Goal: Obtain resource: Obtain resource

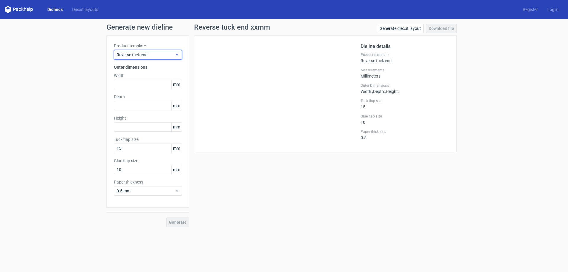
click at [179, 56] on icon at bounding box center [177, 54] width 4 height 5
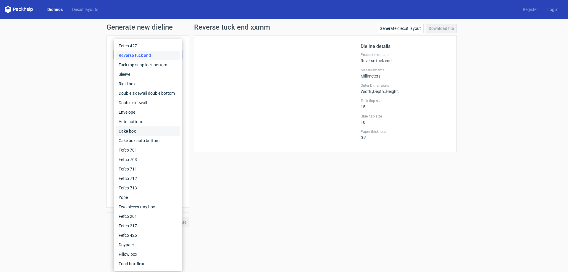
click at [132, 130] on div "Cake box" at bounding box center [147, 130] width 63 height 9
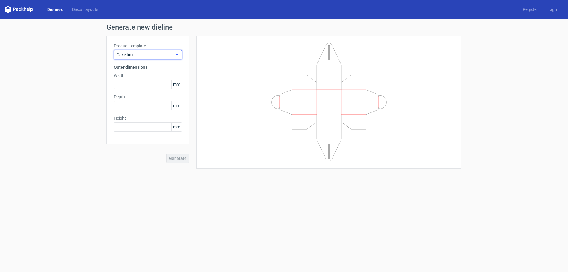
click at [177, 55] on use at bounding box center [177, 54] width 2 height 1
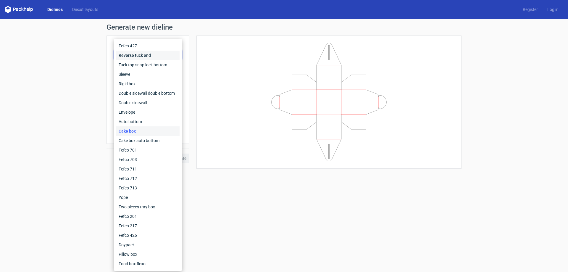
click at [177, 55] on div "Reverse tuck end" at bounding box center [147, 55] width 63 height 9
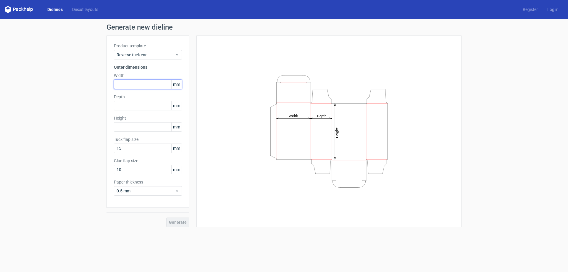
click at [158, 85] on input "text" at bounding box center [148, 84] width 68 height 9
type input "50"
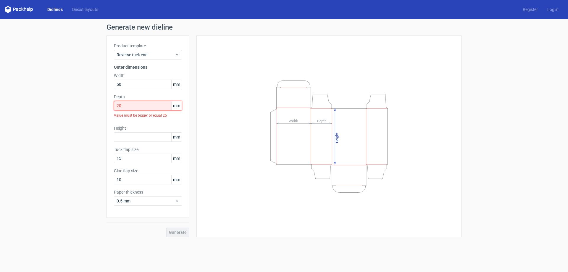
click at [126, 106] on input "20" at bounding box center [148, 105] width 68 height 9
type input "2"
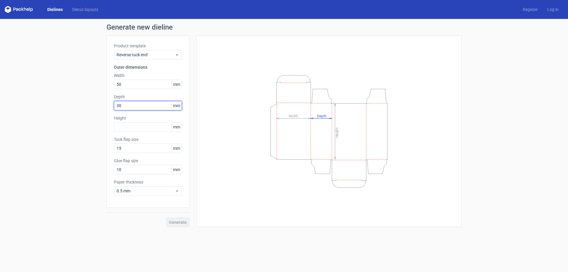
type input "30"
type input "70"
click at [172, 223] on span "Generate" at bounding box center [178, 222] width 18 height 4
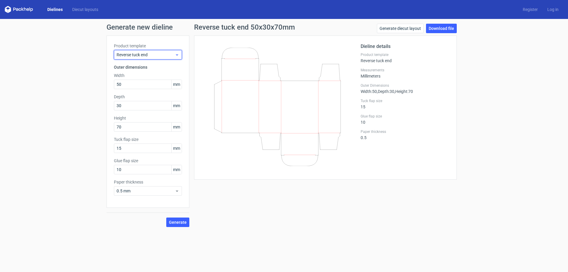
click at [178, 55] on icon at bounding box center [177, 54] width 4 height 5
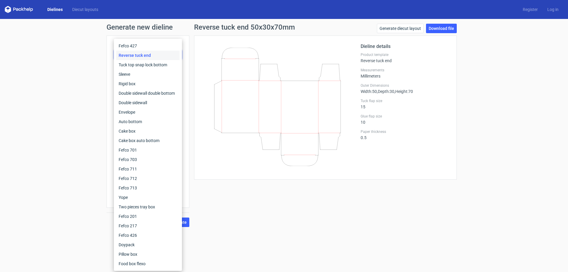
click at [178, 55] on div "Reverse tuck end" at bounding box center [147, 55] width 63 height 9
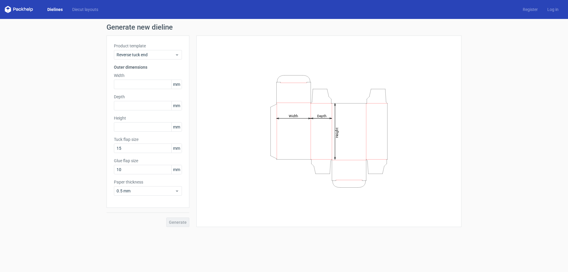
click at [59, 9] on link "Dielines" at bounding box center [55, 10] width 25 height 6
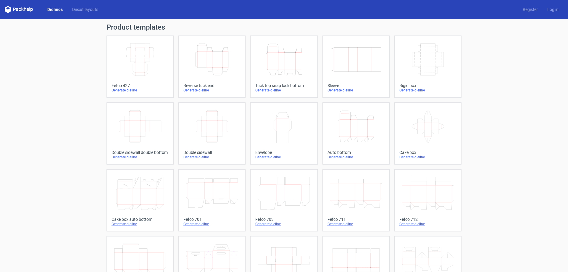
click at [285, 63] on icon "Height Depth Width" at bounding box center [284, 59] width 52 height 33
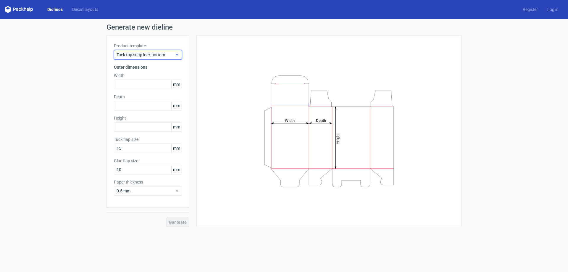
click at [175, 53] on icon at bounding box center [177, 54] width 4 height 5
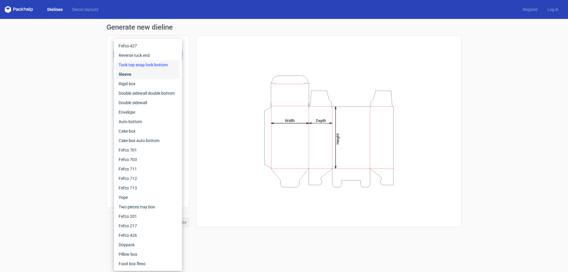
click at [163, 73] on div "Sleeve" at bounding box center [147, 73] width 63 height 9
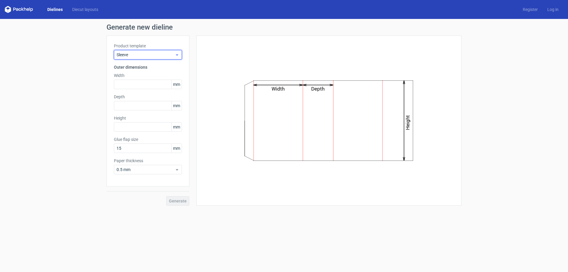
click at [175, 53] on icon at bounding box center [177, 54] width 4 height 5
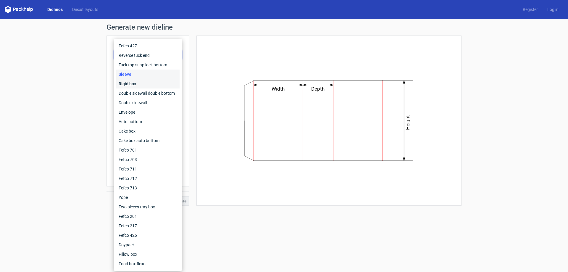
click at [159, 81] on div "Rigid box" at bounding box center [147, 83] width 63 height 9
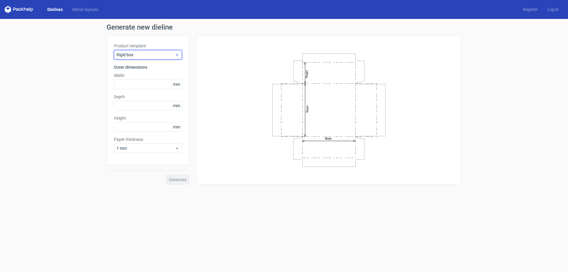
click at [174, 54] on span "Rigid box" at bounding box center [145, 55] width 58 height 6
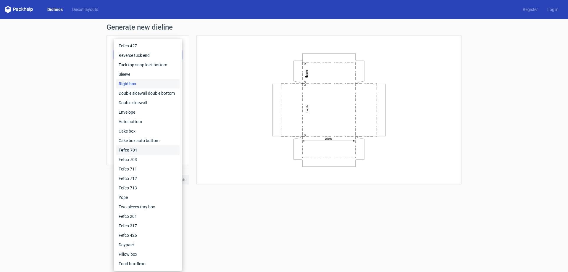
click at [137, 150] on div "Fefco 701" at bounding box center [147, 149] width 63 height 9
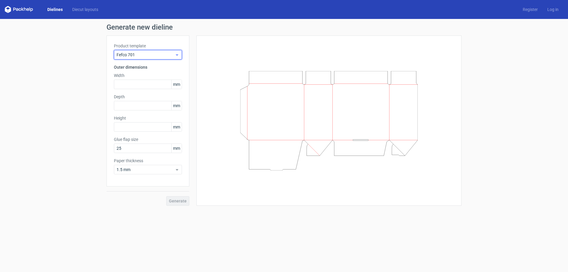
click at [162, 51] on div "Fefco 701" at bounding box center [148, 54] width 68 height 9
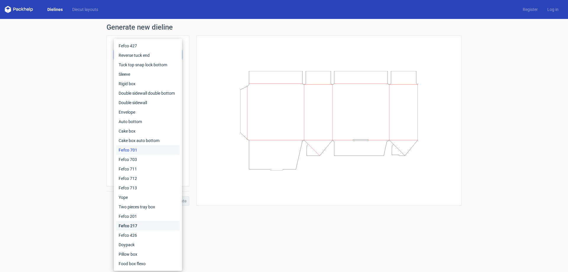
click at [144, 226] on div "Fefco 217" at bounding box center [147, 225] width 63 height 9
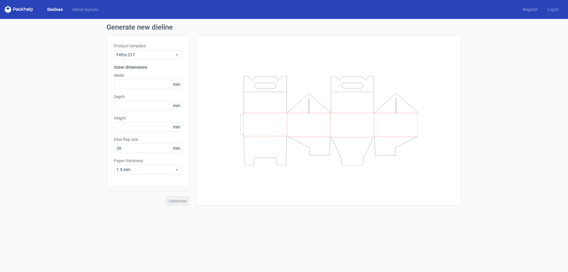
click at [21, 12] on icon at bounding box center [19, 9] width 28 height 7
click at [48, 11] on link "Dielines" at bounding box center [55, 10] width 25 height 6
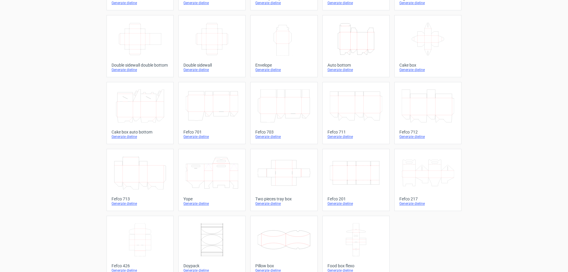
scroll to position [98, 0]
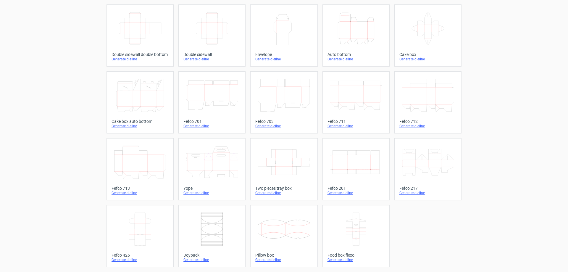
click at [358, 35] on icon "Height Depth Width" at bounding box center [356, 28] width 52 height 33
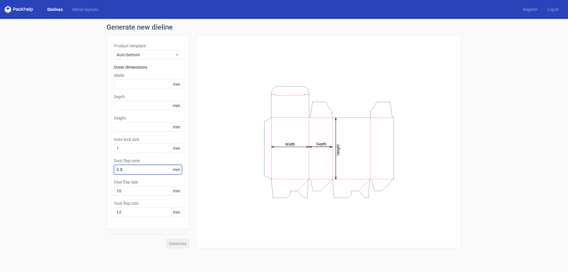
click at [131, 170] on input "0.8" at bounding box center [148, 169] width 68 height 9
type input "02"
click at [172, 244] on div "Generate" at bounding box center [147, 238] width 83 height 19
click at [143, 192] on input "10" at bounding box center [148, 190] width 68 height 9
click at [134, 82] on input "text" at bounding box center [148, 84] width 68 height 9
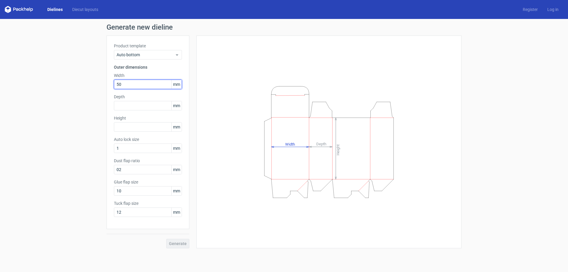
type input "50"
type input "30"
type input "70"
click at [166, 239] on button "Generate" at bounding box center [177, 243] width 23 height 9
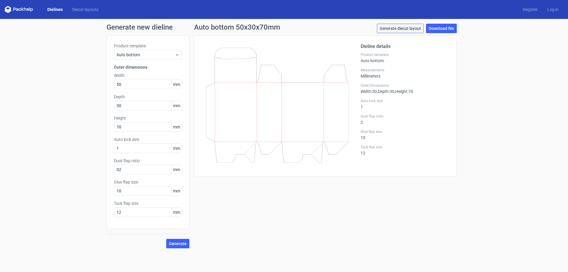
click at [405, 29] on link "Generate diecut layout" at bounding box center [400, 28] width 47 height 9
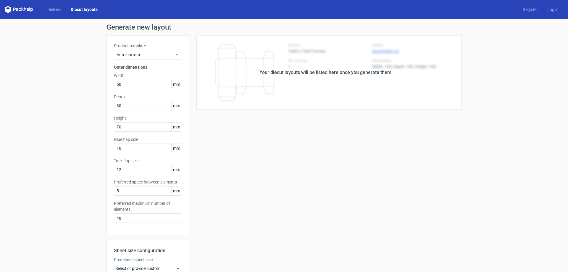
click at [359, 60] on div "Your diecut layouts will be listed here once you generate them" at bounding box center [325, 72] width 272 height 74
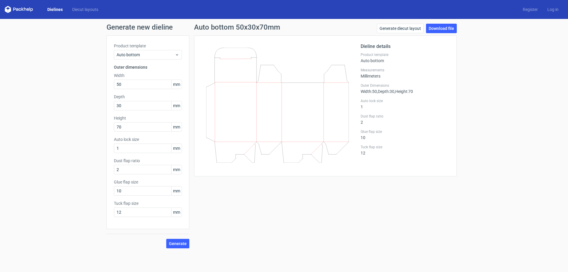
click at [341, 205] on div "Auto bottom 50x30x70mm Generate diecut layout Download file Dieline details Pro…" at bounding box center [325, 136] width 272 height 224
click at [402, 28] on link "Generate diecut layout" at bounding box center [400, 28] width 47 height 9
click at [77, 9] on link "Diecut layouts" at bounding box center [84, 10] width 35 height 6
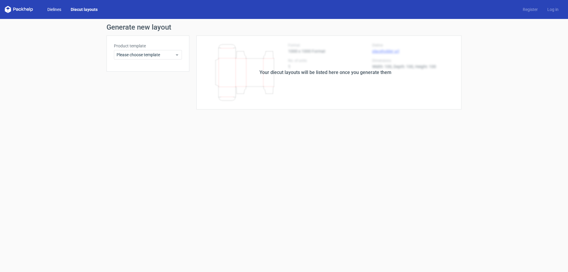
click at [52, 9] on link "Dielines" at bounding box center [54, 10] width 23 height 6
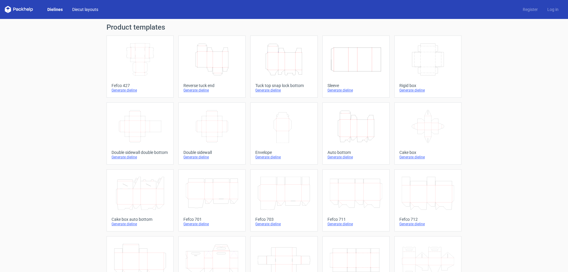
click at [83, 9] on link "Diecut layouts" at bounding box center [84, 10] width 35 height 6
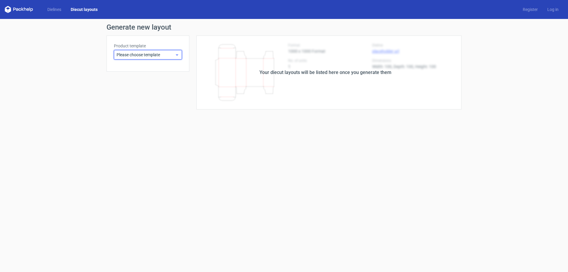
click at [141, 54] on span "Please choose template" at bounding box center [145, 55] width 58 height 6
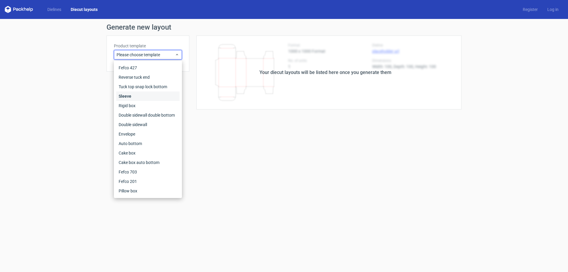
click at [140, 98] on div "Sleeve" at bounding box center [147, 95] width 63 height 9
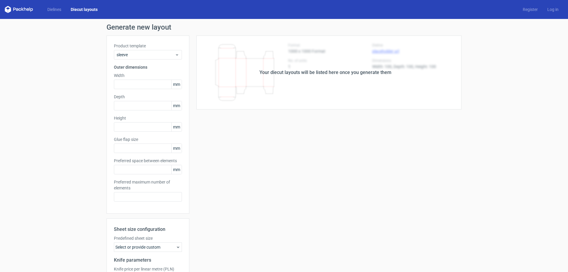
type input "15"
type input "5"
type input "48"
click at [53, 11] on link "Dielines" at bounding box center [54, 10] width 23 height 6
